Goal: Transaction & Acquisition: Purchase product/service

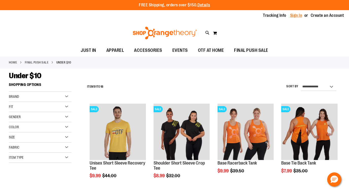
click at [296, 17] on link "Sign In" at bounding box center [296, 16] width 12 height 6
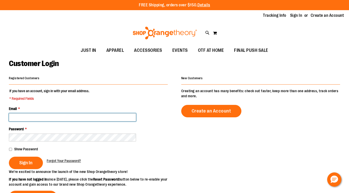
click at [20, 113] on input "Email *" at bounding box center [72, 117] width 127 height 8
type input "**********"
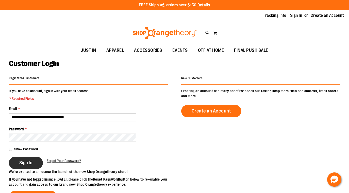
click at [25, 164] on span "Sign In" at bounding box center [25, 163] width 13 height 6
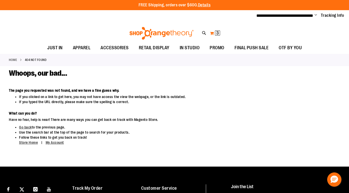
click at [213, 32] on button "My Cart 3 3 items" at bounding box center [214, 33] width 11 height 8
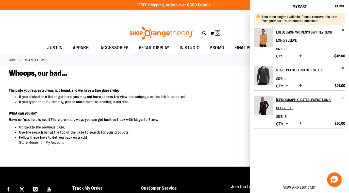
drag, startPoint x: 214, startPoint y: 19, endPoint x: 184, endPoint y: 3, distance: 34.5
click at [214, 19] on div "**********" at bounding box center [174, 15] width 349 height 11
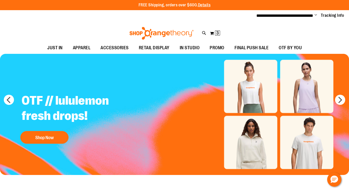
click at [315, 16] on span "Change" at bounding box center [315, 15] width 3 height 5
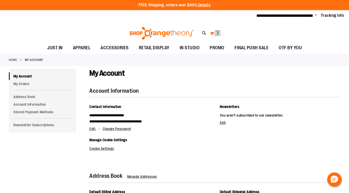
click at [213, 34] on button "My Cart 3 3 items" at bounding box center [214, 33] width 11 height 8
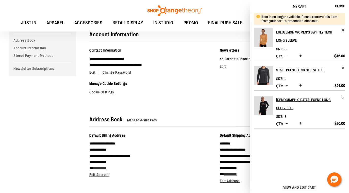
scroll to position [58, 0]
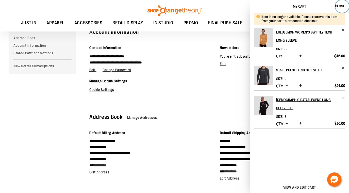
drag, startPoint x: 340, startPoint y: 5, endPoint x: 294, endPoint y: 4, distance: 45.4
click at [339, 5] on span "Close" at bounding box center [340, 6] width 10 height 4
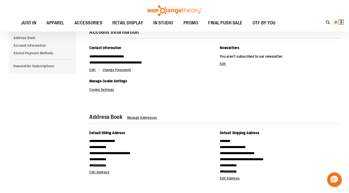
click at [335, 22] on button "My Cart 3 3 items" at bounding box center [338, 22] width 11 height 8
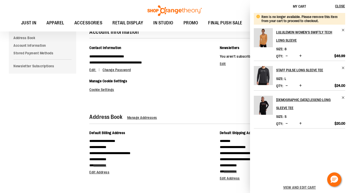
click at [193, 97] on div "**********" at bounding box center [214, 73] width 251 height 56
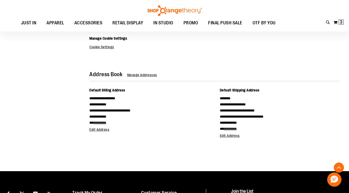
scroll to position [102, 0]
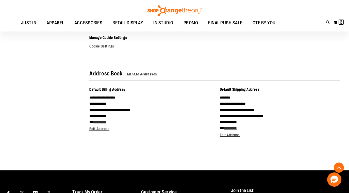
drag, startPoint x: 258, startPoint y: 47, endPoint x: 260, endPoint y: 44, distance: 3.2
click at [258, 47] on div "Newsletters You aren't subscribed to our newsletter. Edit" at bounding box center [280, 25] width 120 height 48
click at [342, 23] on span "3" at bounding box center [341, 22] width 3 height 5
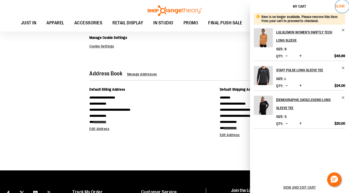
click at [340, 5] on span "Close" at bounding box center [340, 6] width 10 height 4
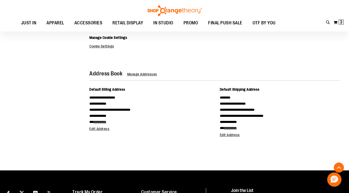
drag, startPoint x: 260, startPoint y: 58, endPoint x: 262, endPoint y: 59, distance: 2.9
click at [259, 58] on div "**********" at bounding box center [211, 62] width 257 height 193
